Goal: Task Accomplishment & Management: Manage account settings

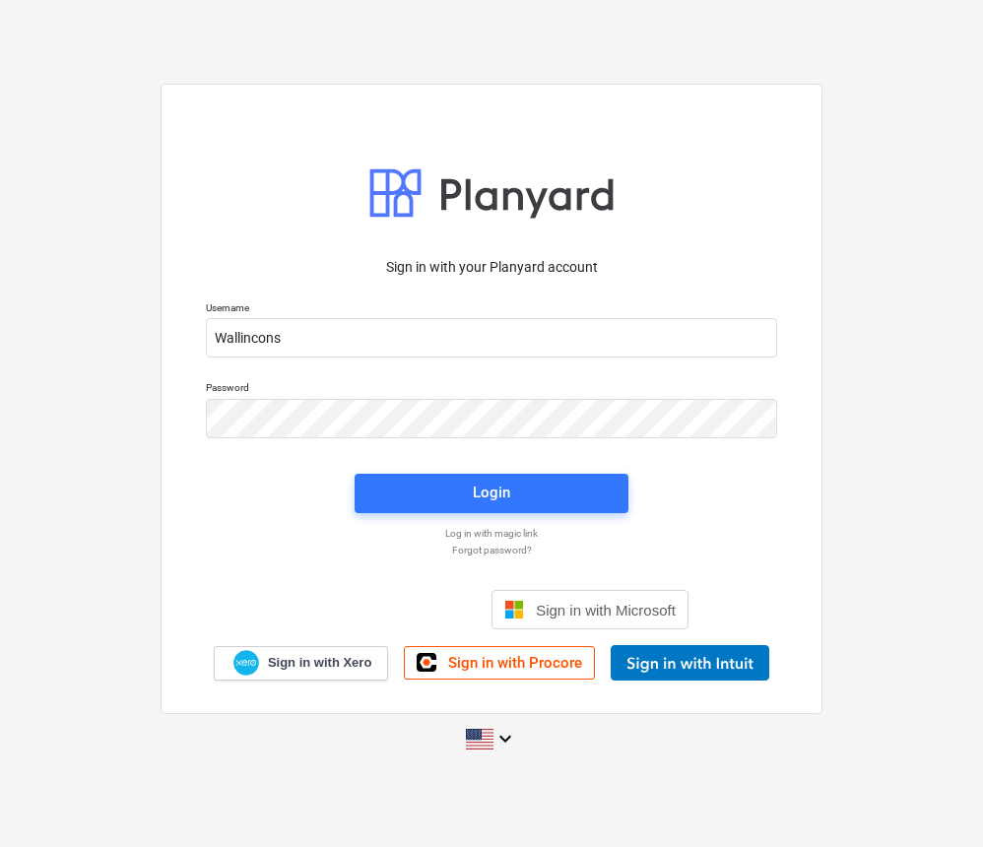
type input "Wallincons"
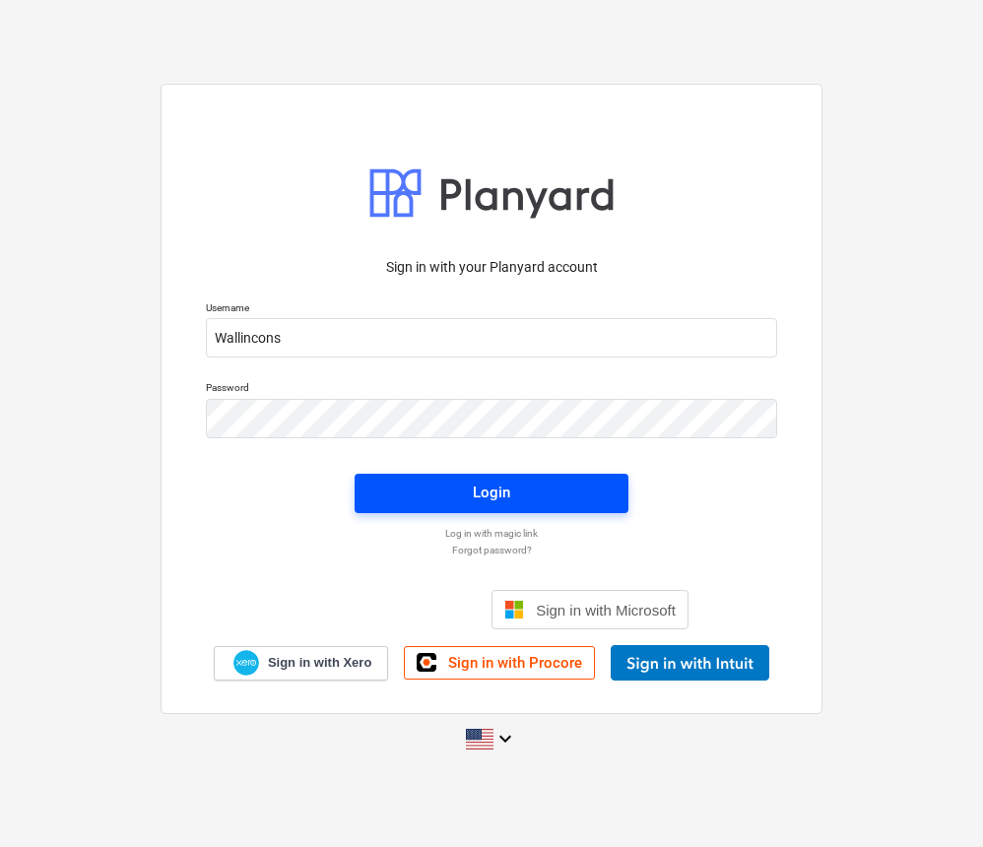
click at [602, 480] on span "Login" at bounding box center [491, 493] width 226 height 26
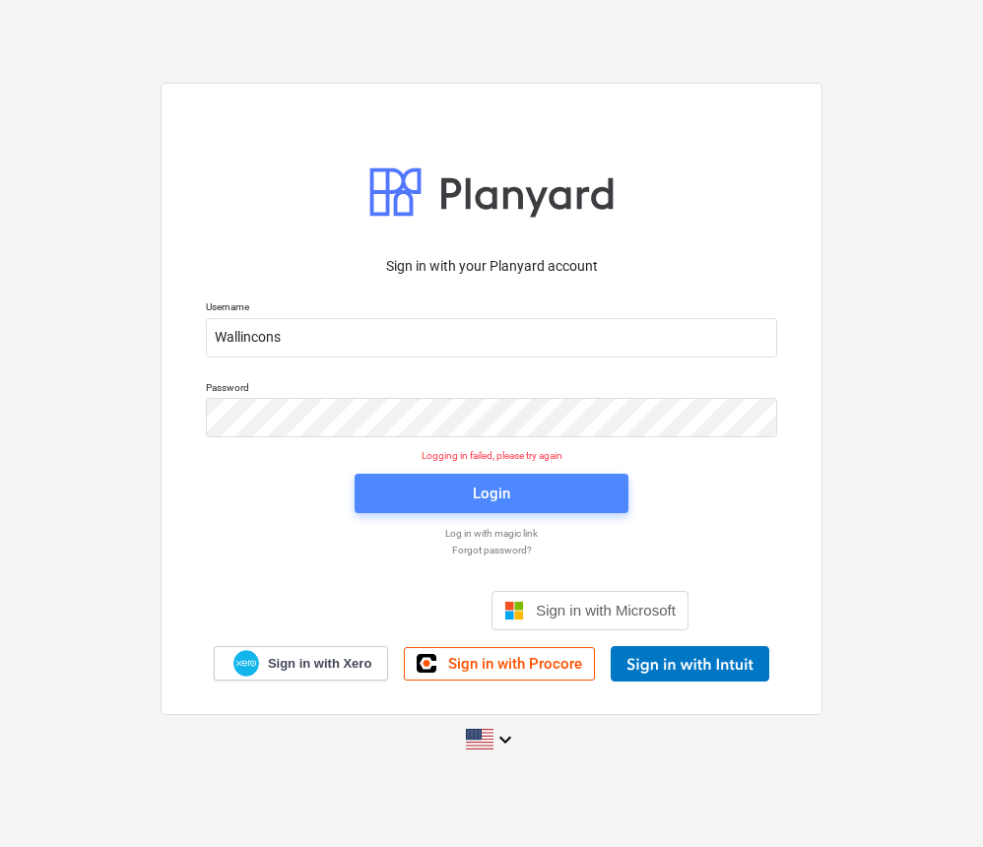
click at [382, 480] on button "Login" at bounding box center [491, 493] width 274 height 39
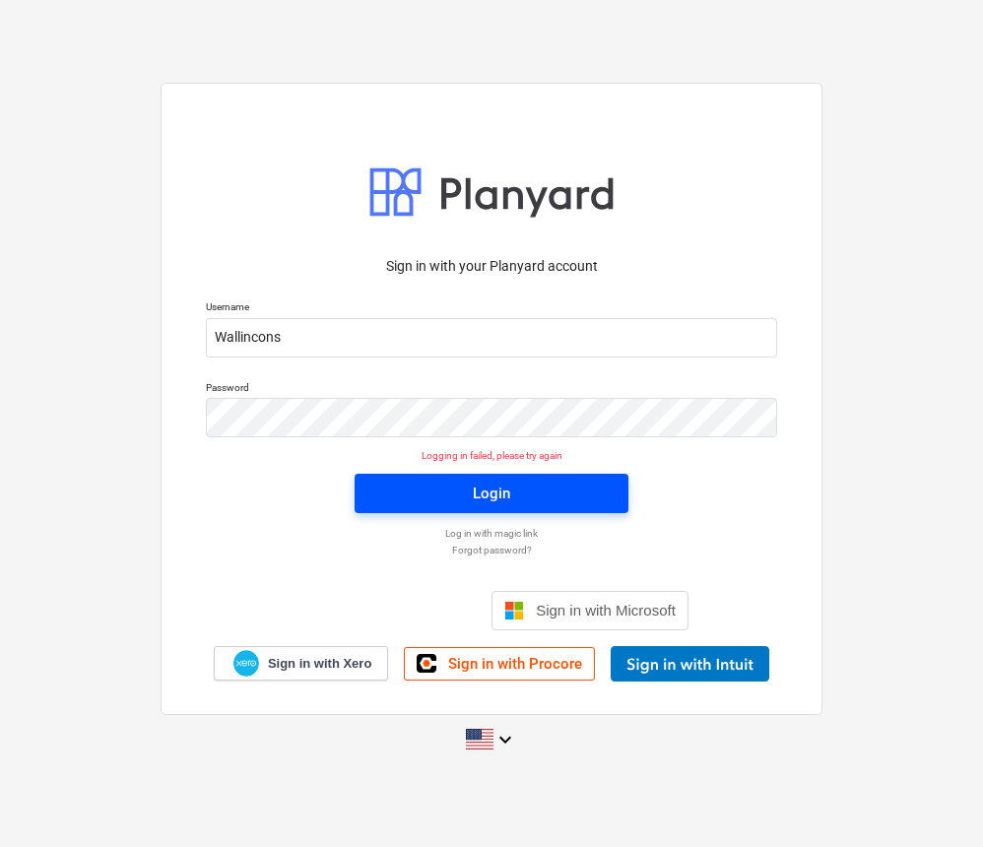
click at [405, 497] on span "Login" at bounding box center [491, 493] width 226 height 26
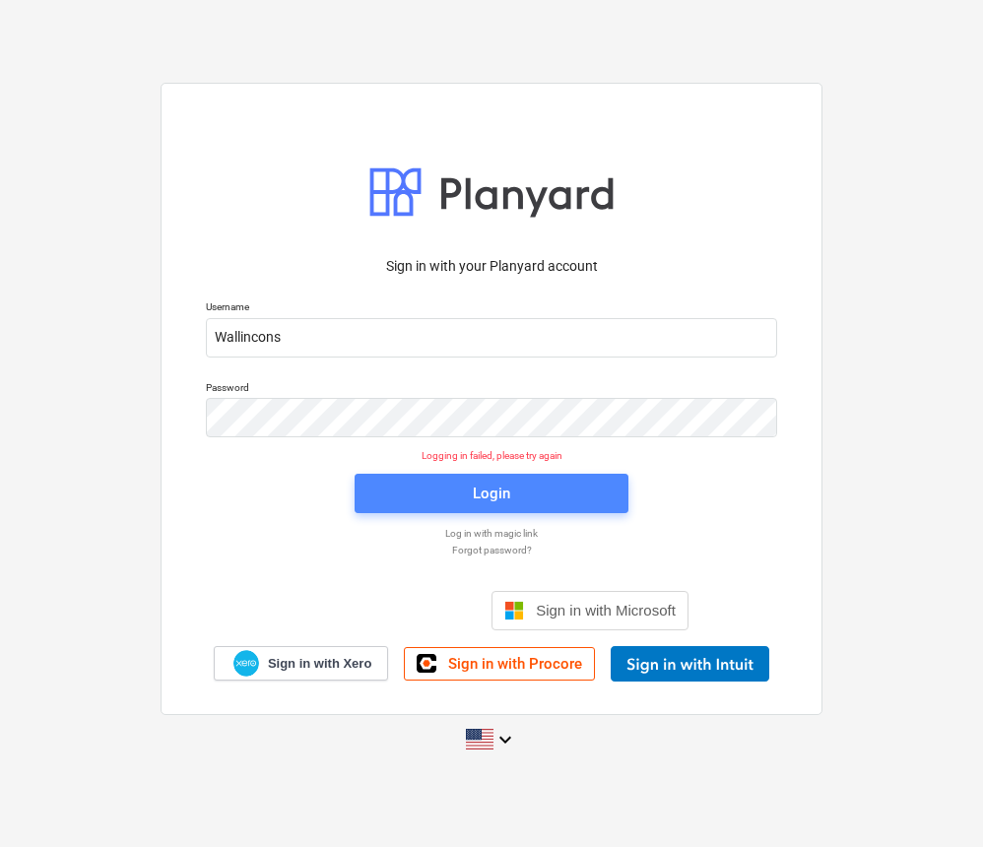
click at [379, 480] on span "Login" at bounding box center [491, 493] width 226 height 26
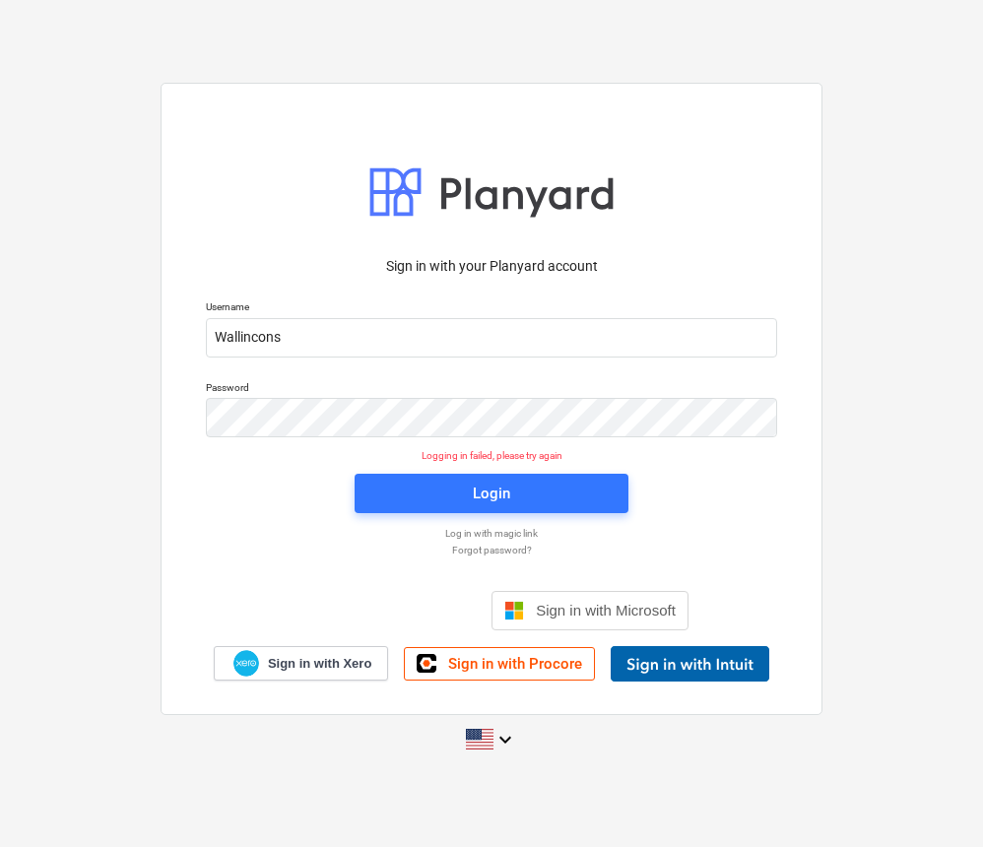
click at [665, 668] on div at bounding box center [689, 663] width 159 height 35
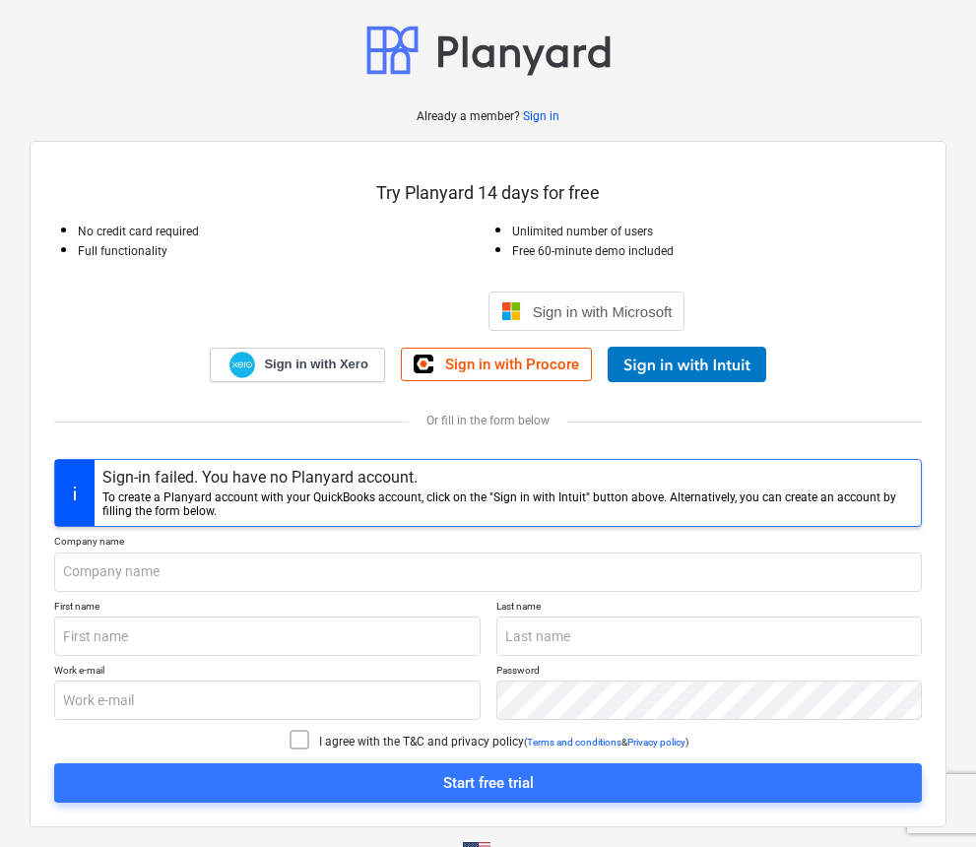
click at [537, 113] on p "Sign in" at bounding box center [541, 116] width 36 height 17
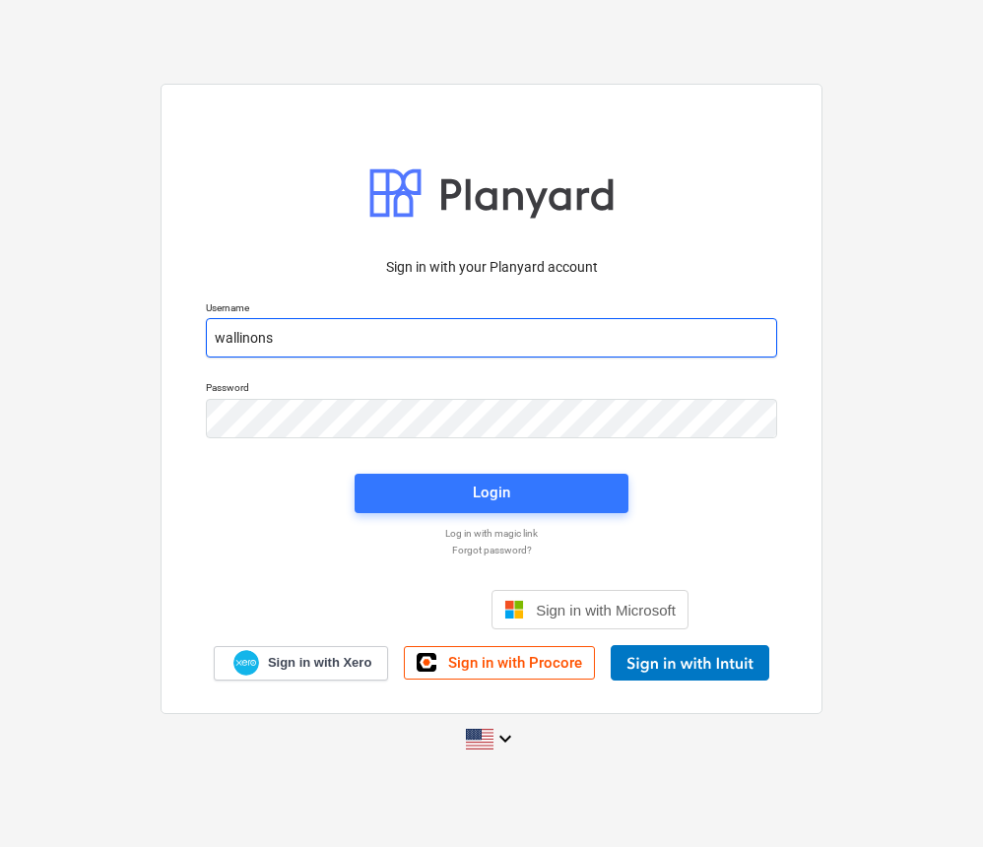
type input "wallinons"
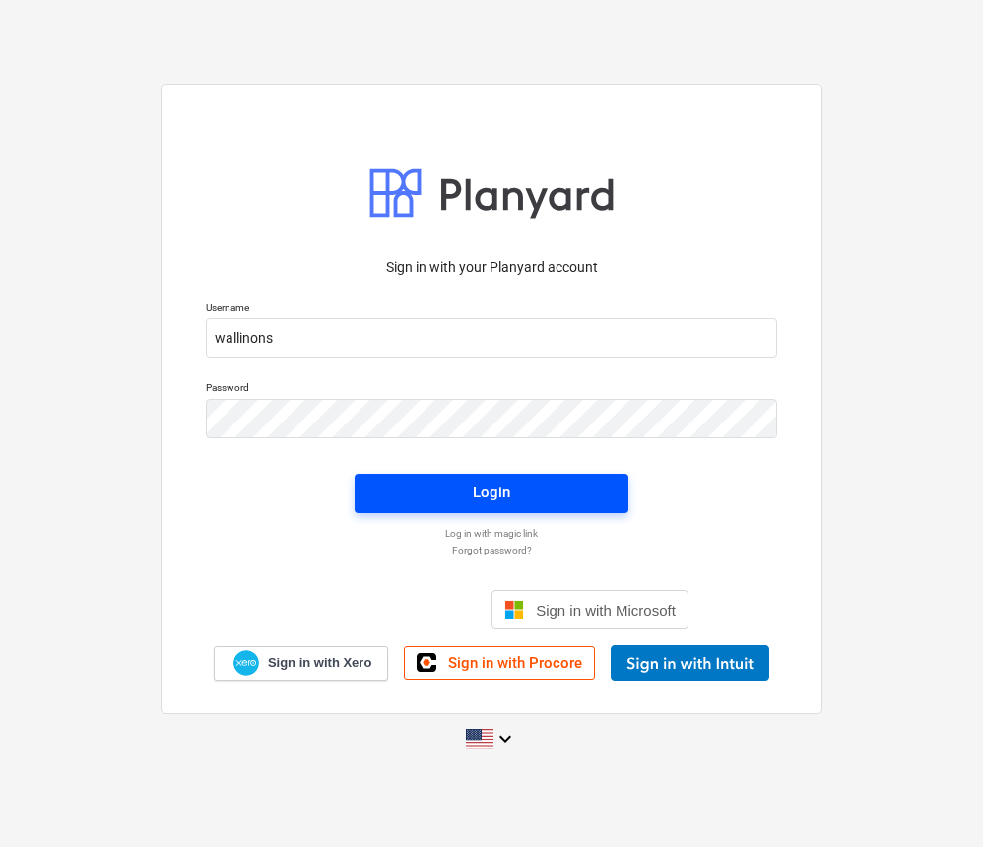
click at [375, 487] on button "Login" at bounding box center [491, 493] width 274 height 39
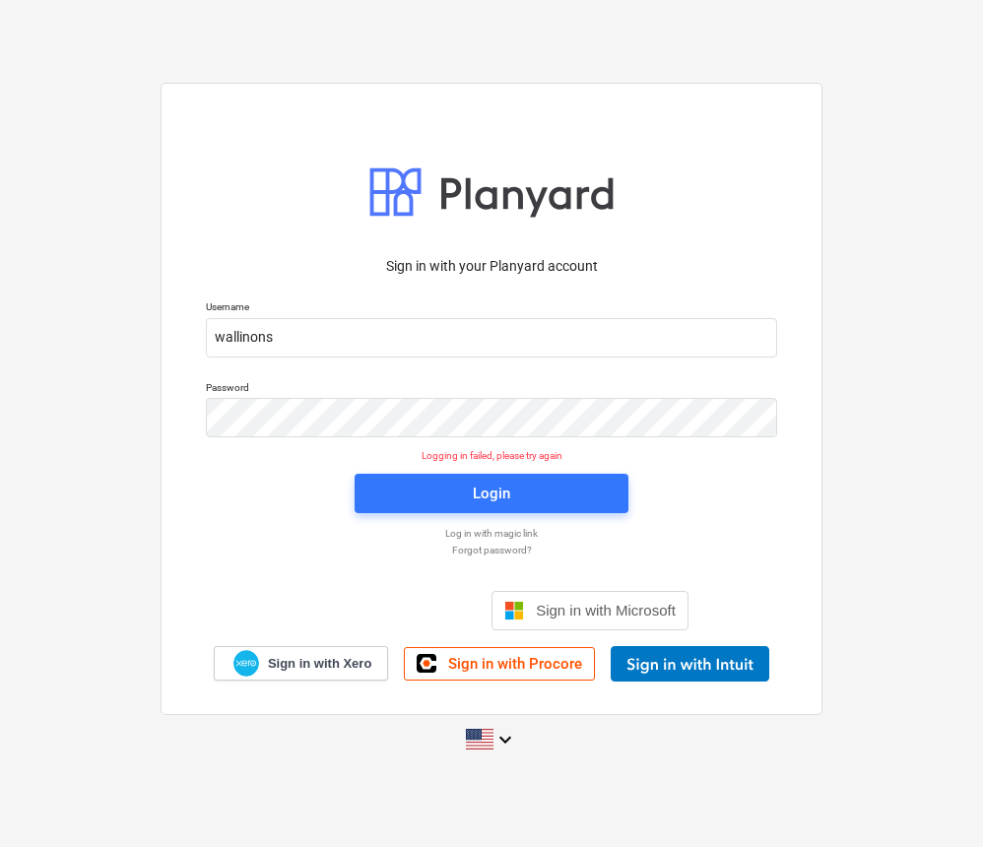
click at [494, 547] on p "Forgot password?" at bounding box center [491, 550] width 591 height 13
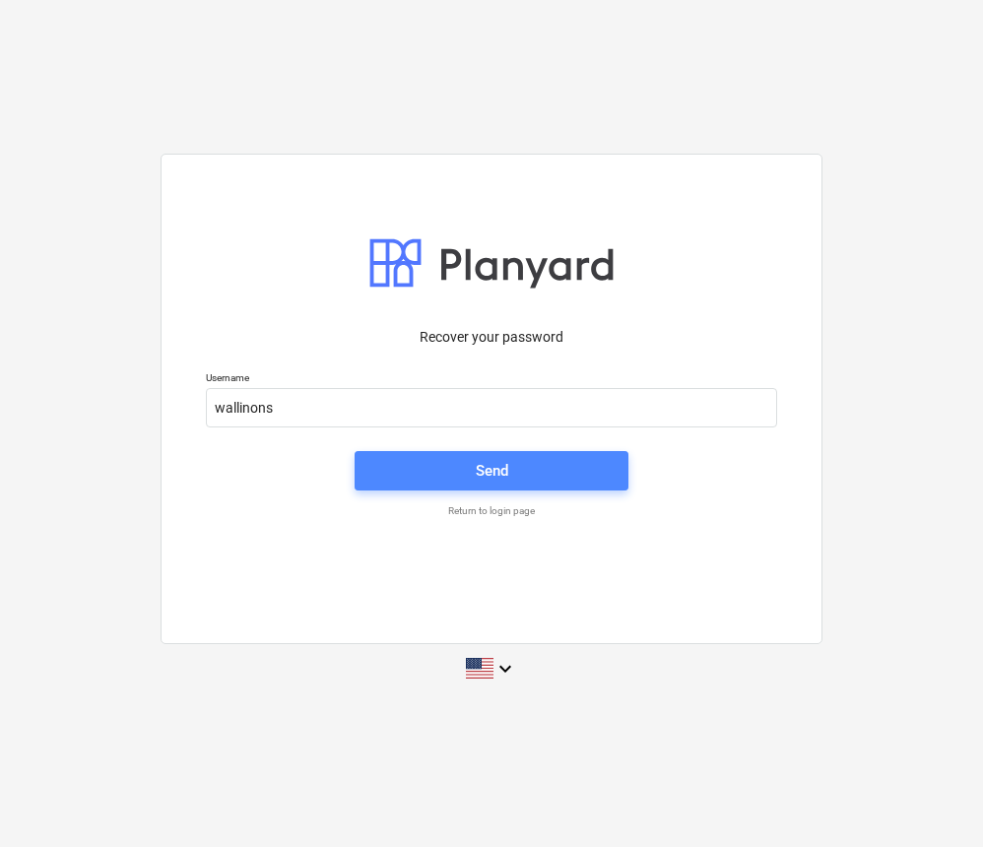
click at [473, 472] on span "Send" at bounding box center [491, 471] width 226 height 26
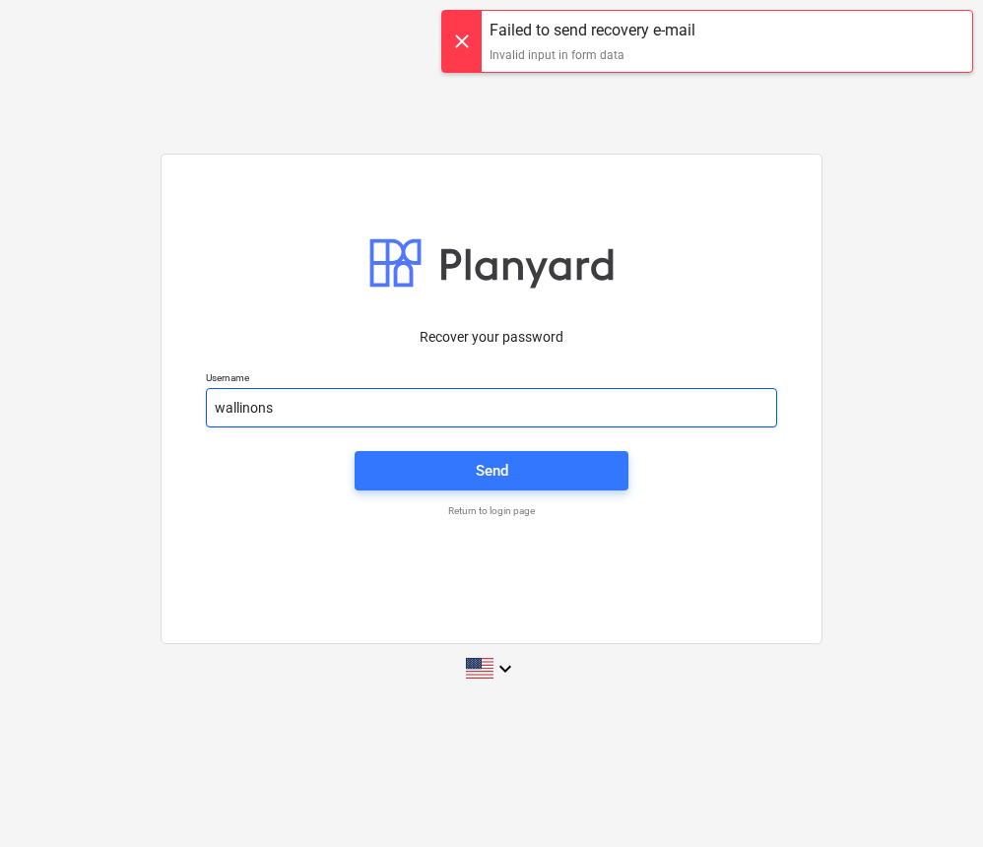
click at [249, 409] on input "wallinons" at bounding box center [491, 407] width 571 height 39
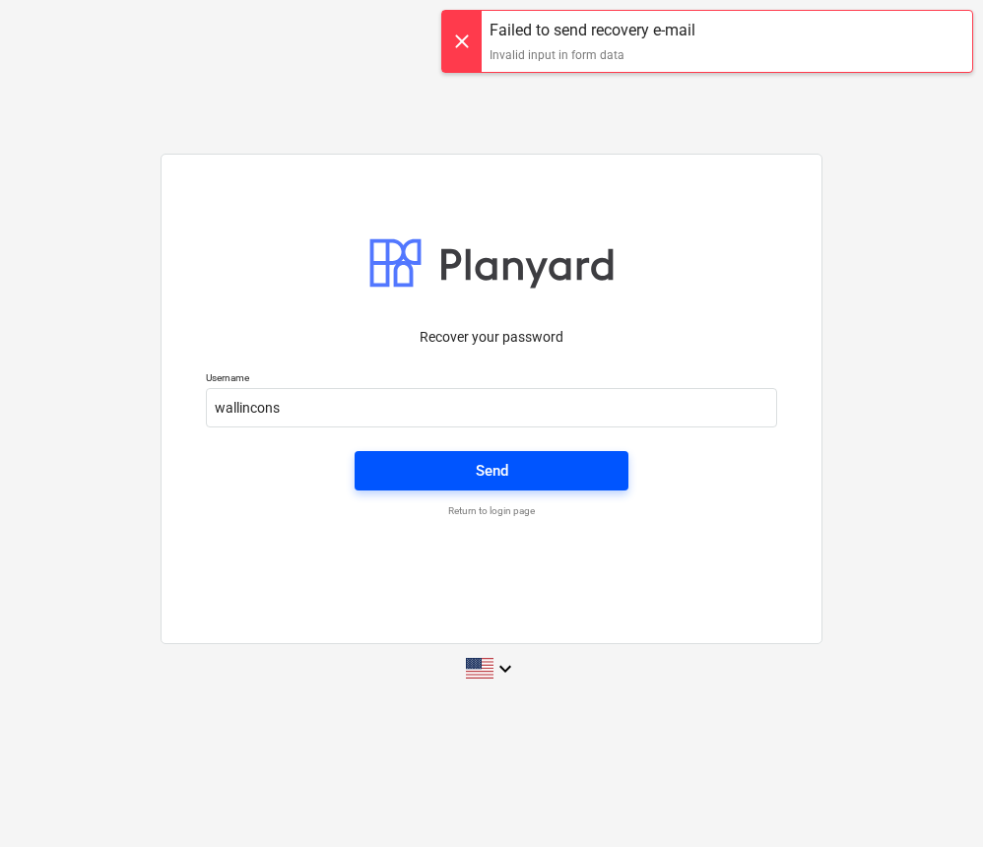
click at [421, 459] on span "Send" at bounding box center [491, 471] width 226 height 26
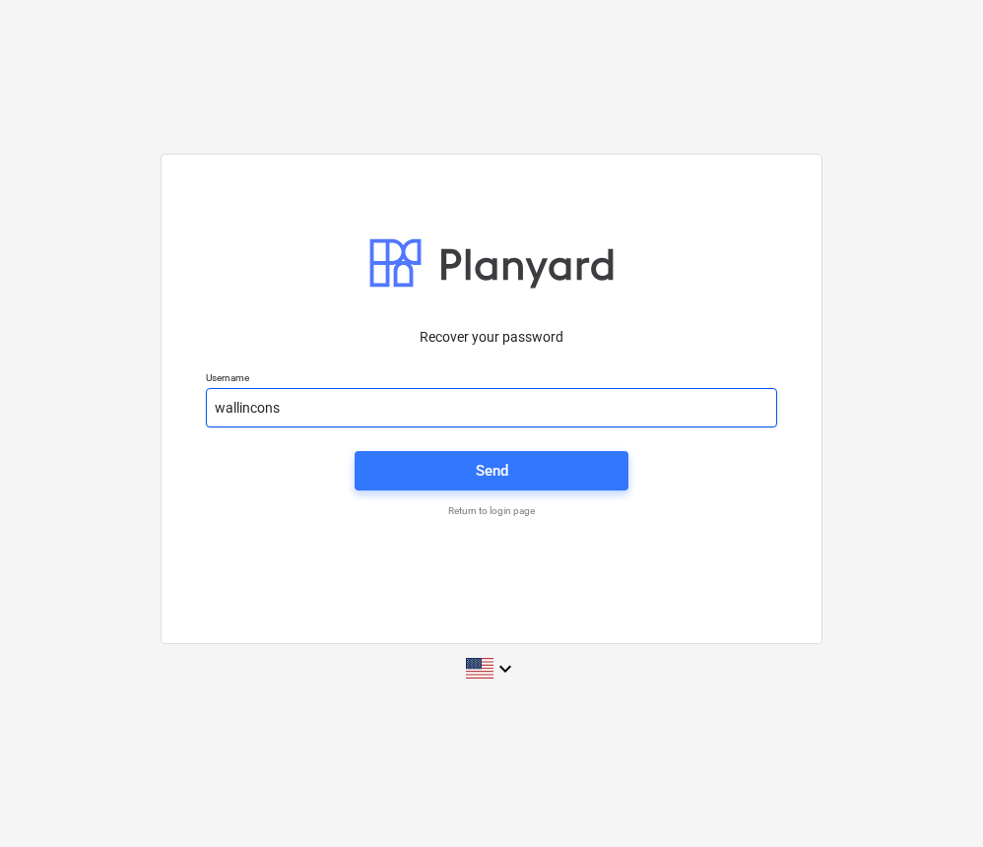
click at [286, 408] on input "wallincons" at bounding box center [491, 407] width 571 height 39
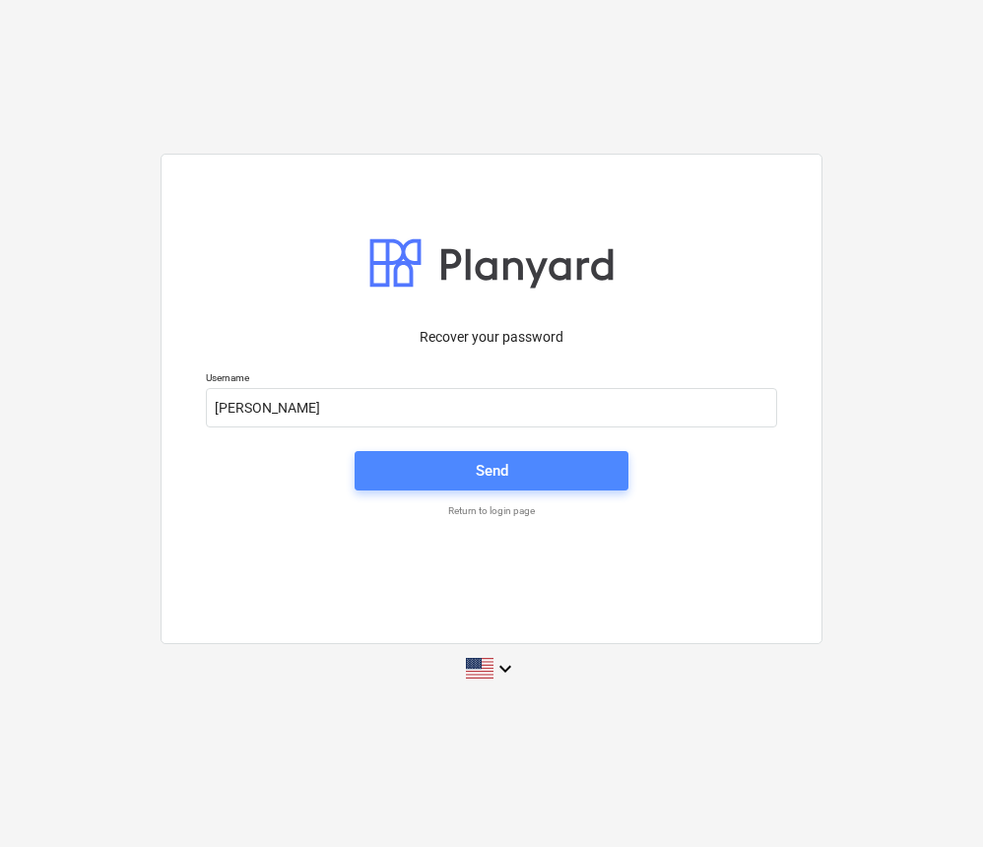
click at [441, 470] on span "Send" at bounding box center [491, 471] width 226 height 26
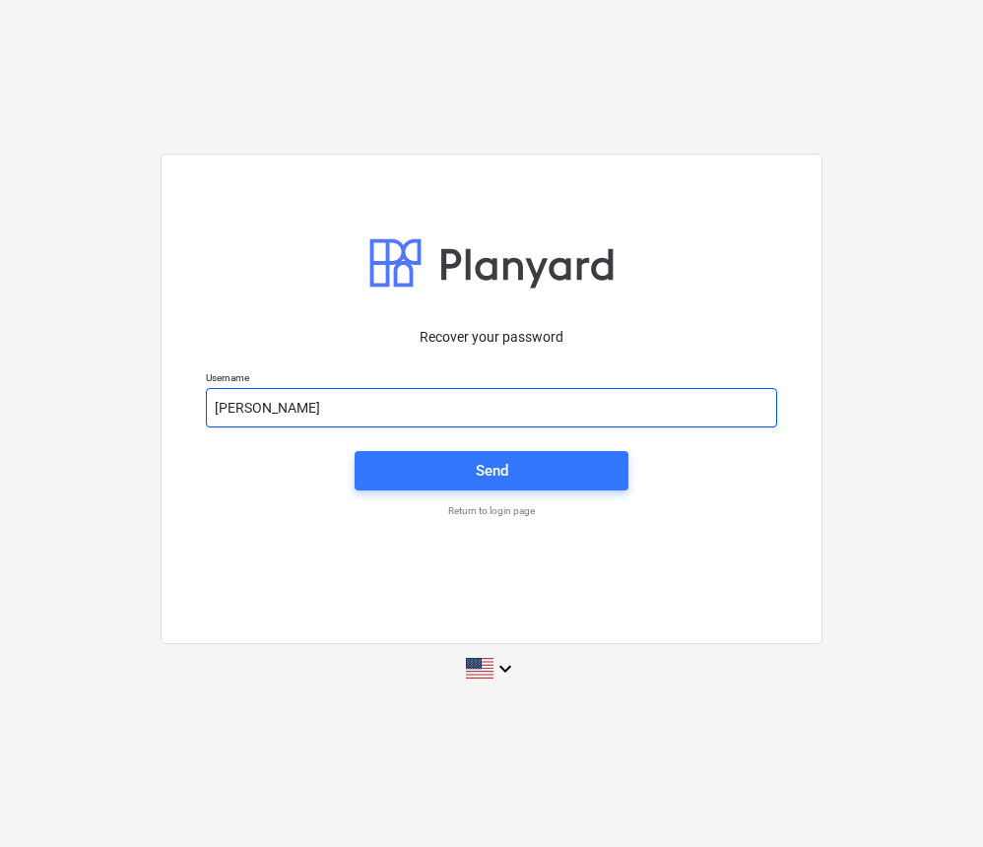
click at [253, 412] on input "wallin" at bounding box center [491, 407] width 571 height 39
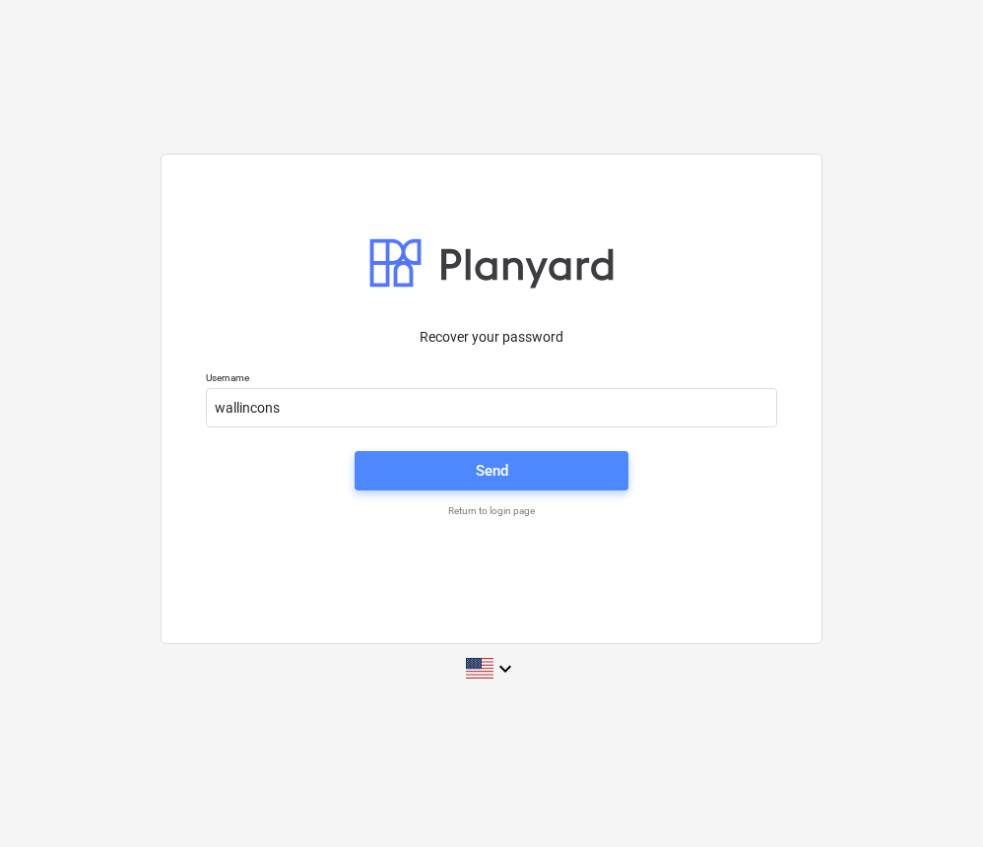
click at [401, 474] on span "Send" at bounding box center [491, 471] width 226 height 26
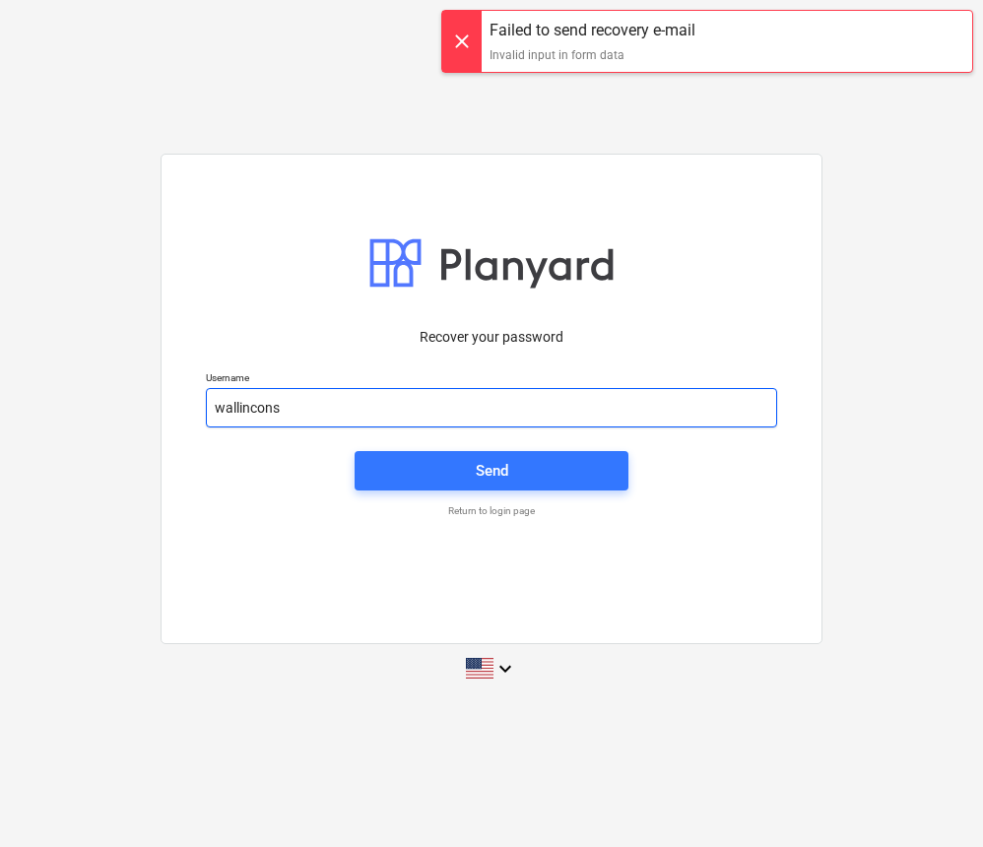
click at [285, 404] on input "wallincons" at bounding box center [491, 407] width 571 height 39
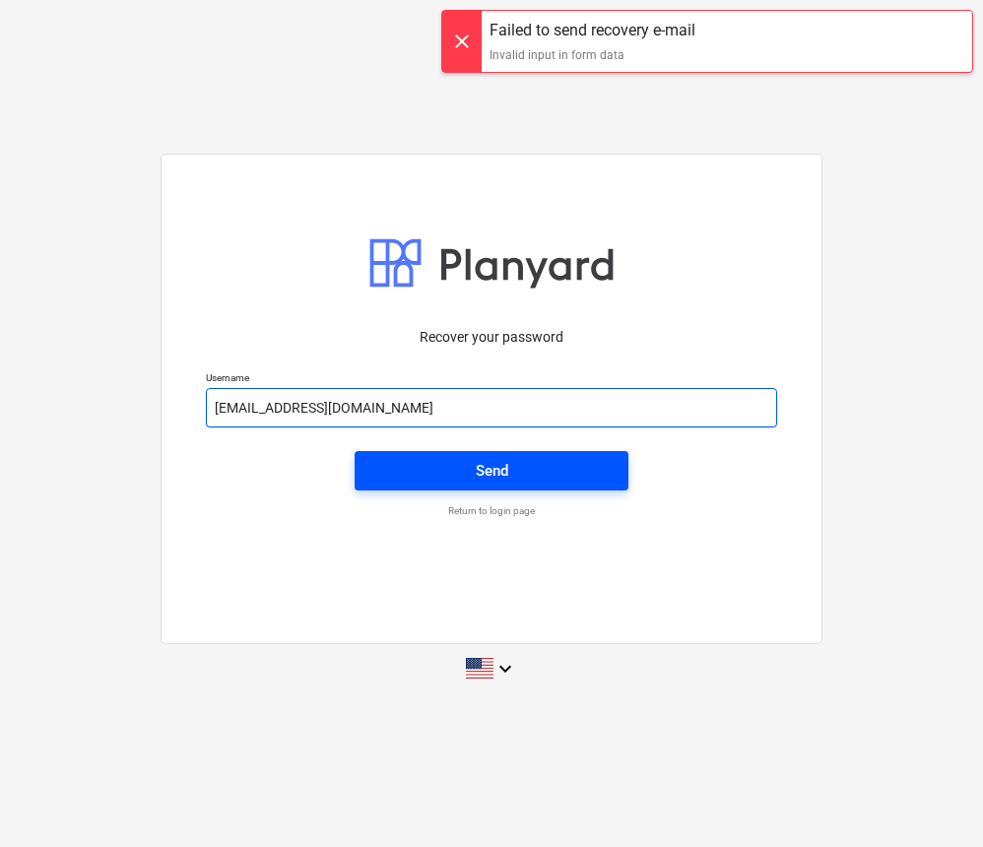
type input "wallincons@aol.com"
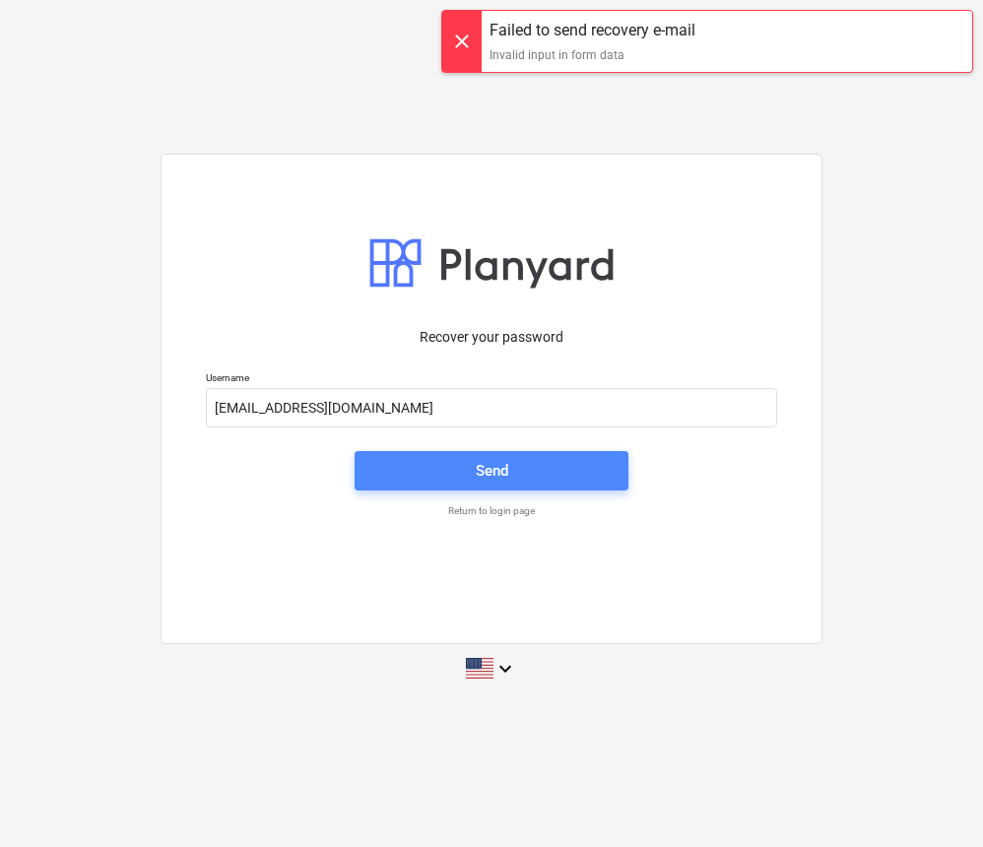
click at [412, 469] on span "Send" at bounding box center [491, 471] width 226 height 26
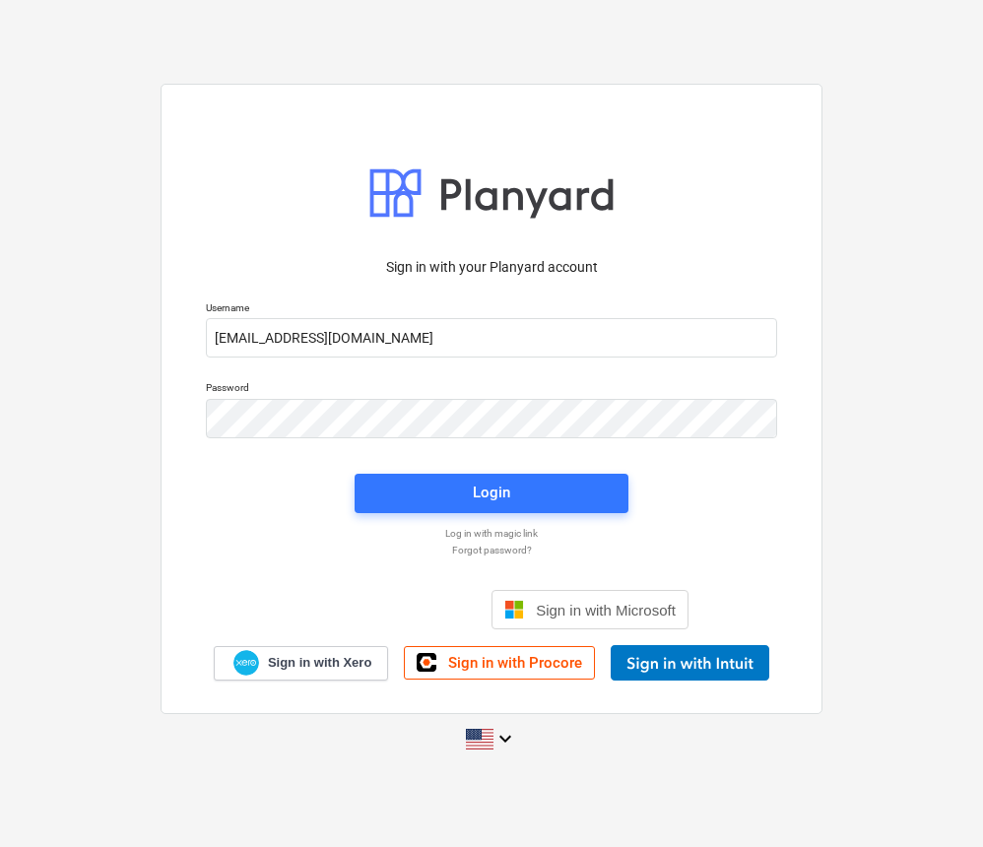
type input "[EMAIL_ADDRESS][DOMAIN_NAME]"
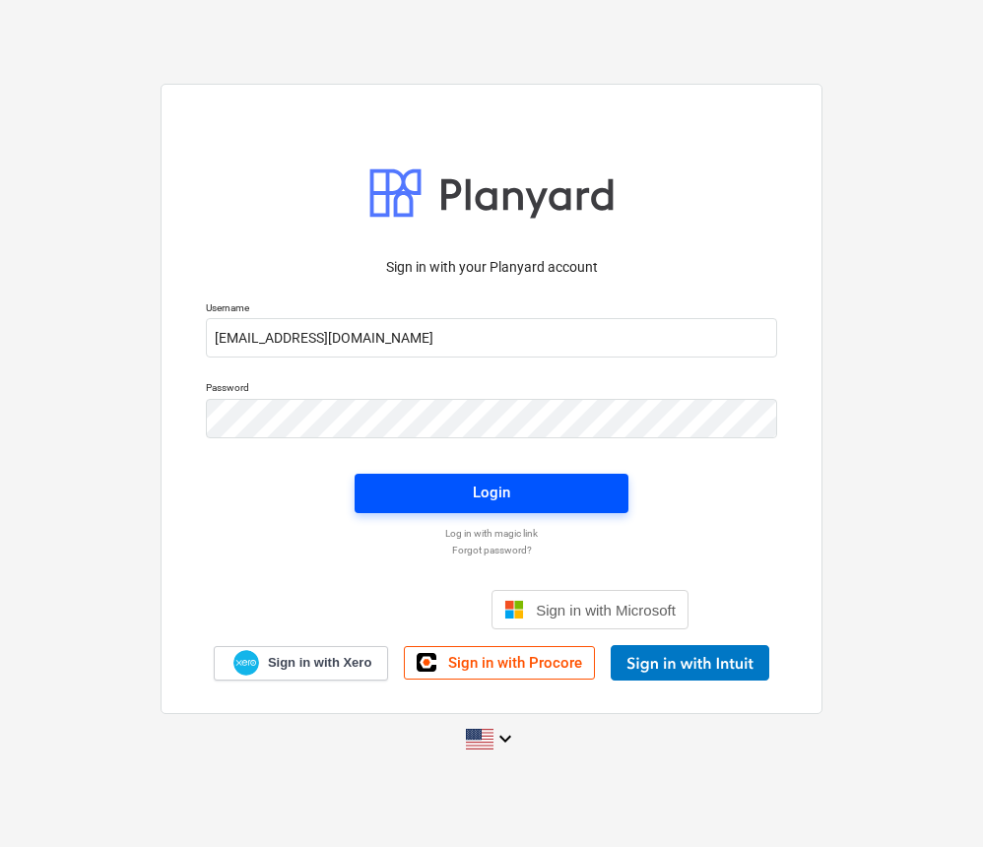
click at [537, 491] on span "Login" at bounding box center [491, 493] width 226 height 26
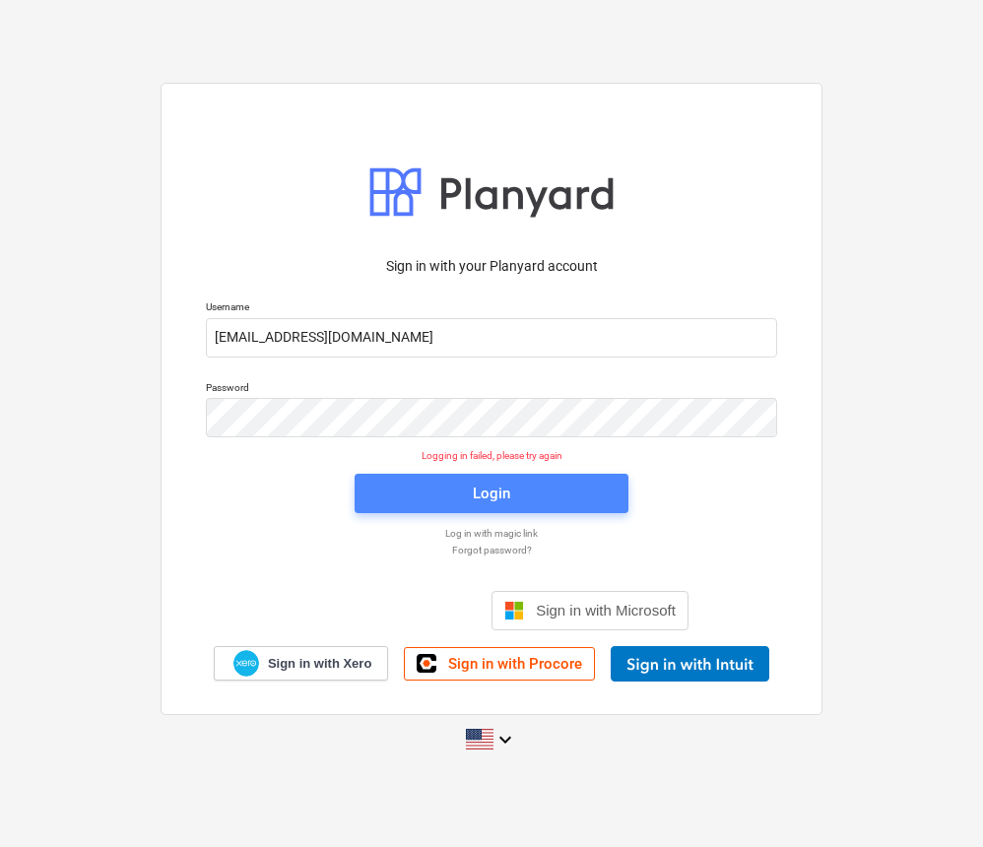
click at [383, 482] on span "Login" at bounding box center [491, 493] width 226 height 26
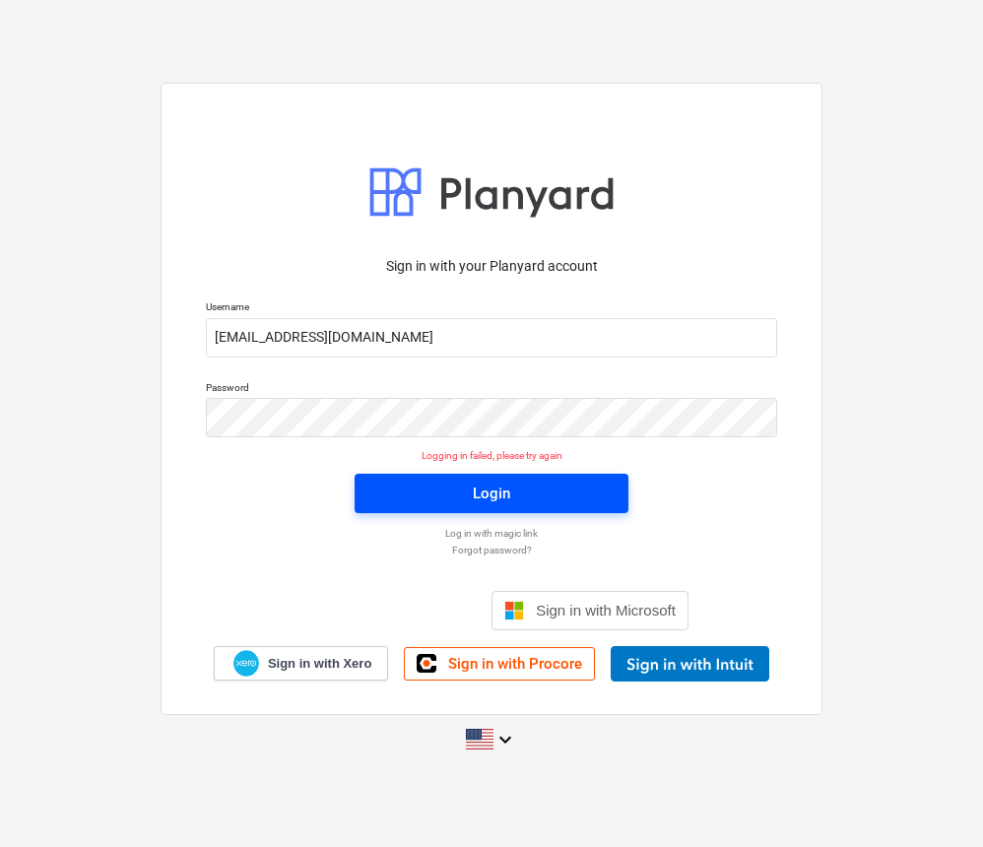
click at [415, 482] on span "Login" at bounding box center [491, 493] width 226 height 26
click at [403, 484] on span "Login" at bounding box center [491, 493] width 226 height 26
click at [416, 490] on span "Login" at bounding box center [491, 493] width 226 height 26
click at [410, 486] on span "Login" at bounding box center [491, 493] width 226 height 26
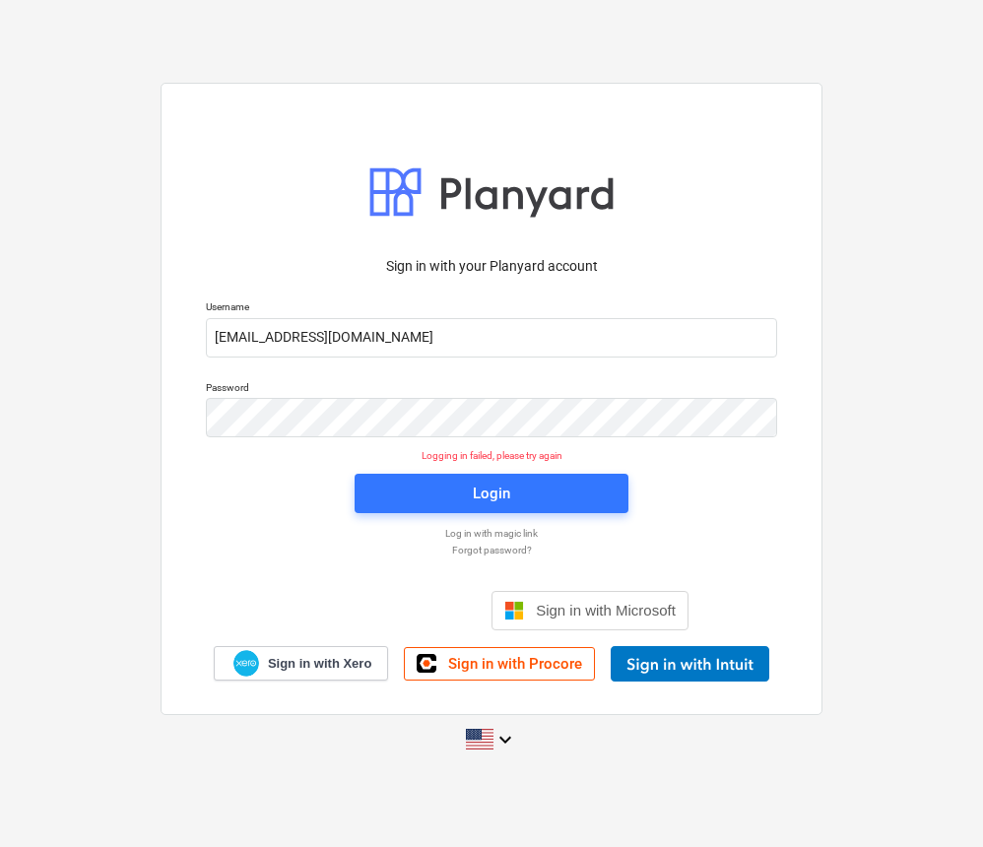
click at [523, 546] on p "Forgot password?" at bounding box center [491, 550] width 591 height 13
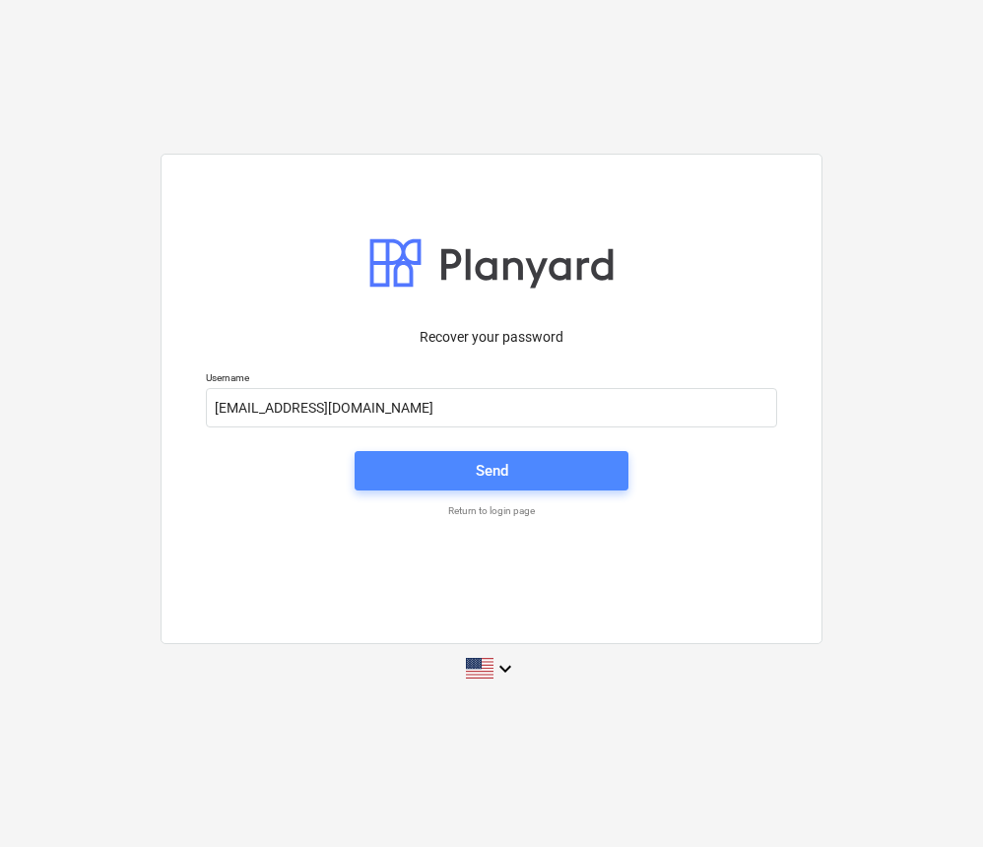
click at [510, 480] on span "Send" at bounding box center [491, 471] width 226 height 26
